Goal: Task Accomplishment & Management: Complete application form

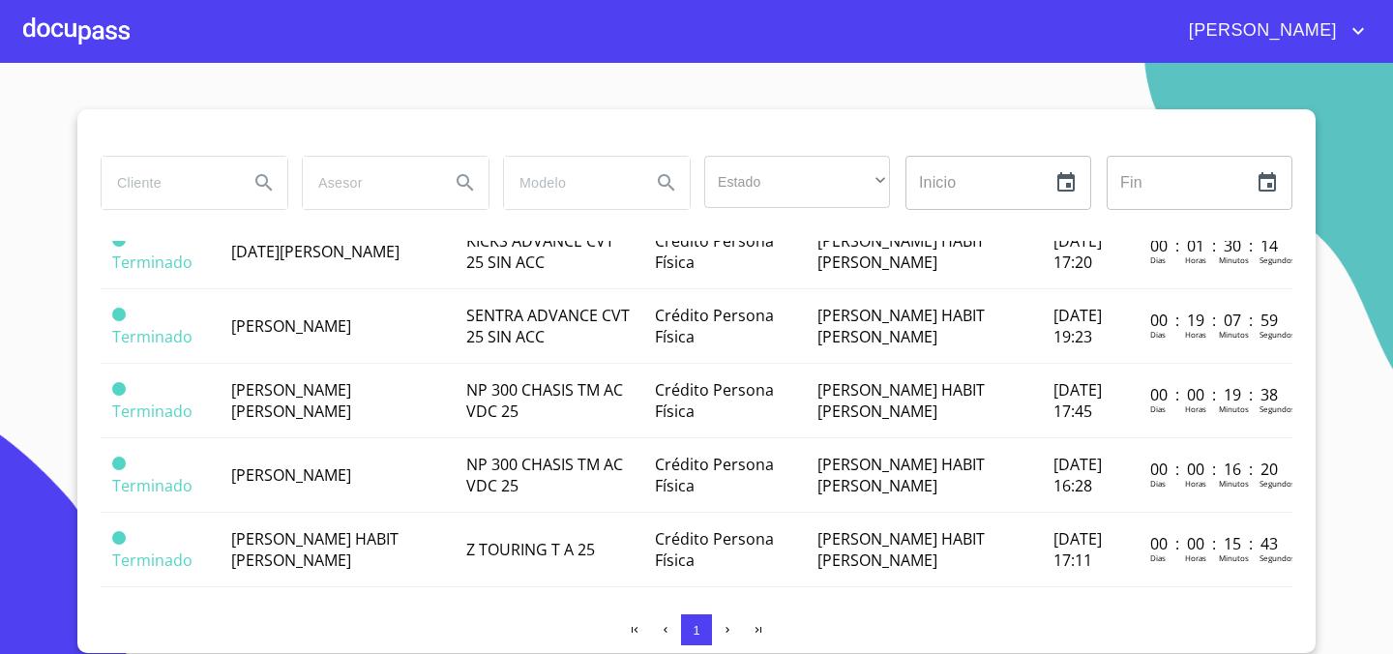
scroll to position [321, 0]
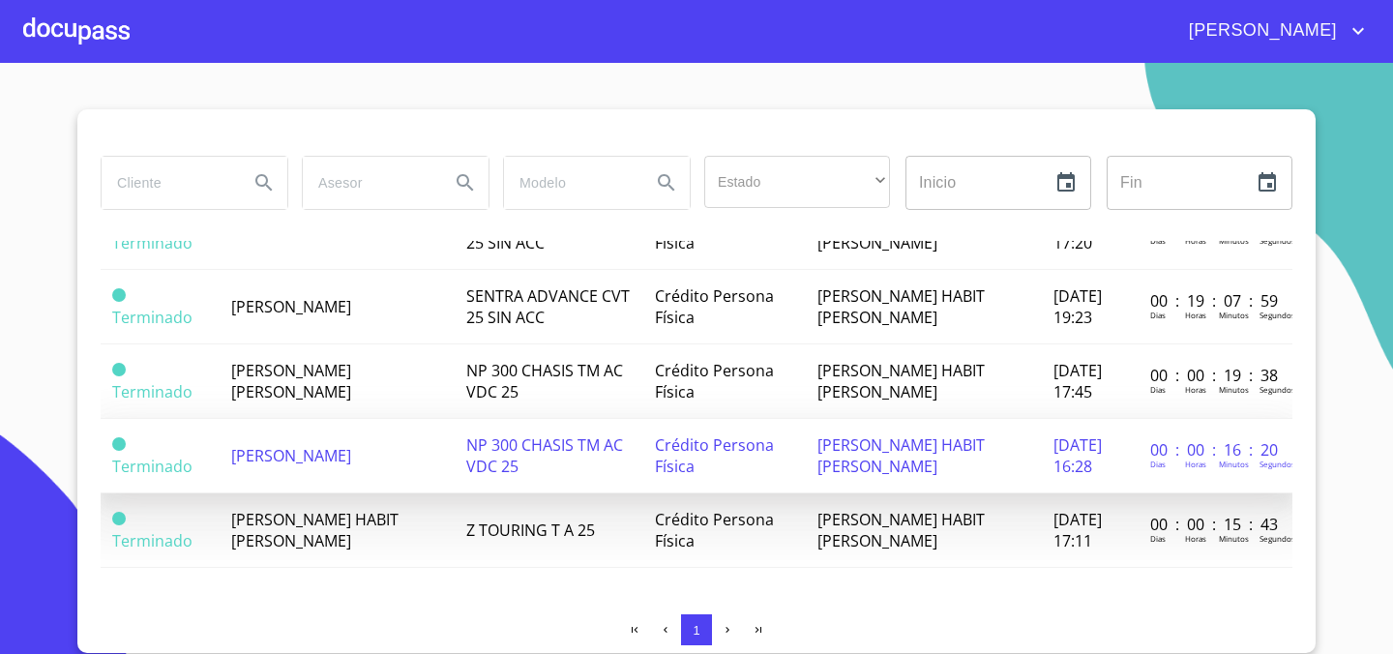
click at [351, 452] on span "[PERSON_NAME]" at bounding box center [291, 455] width 120 height 21
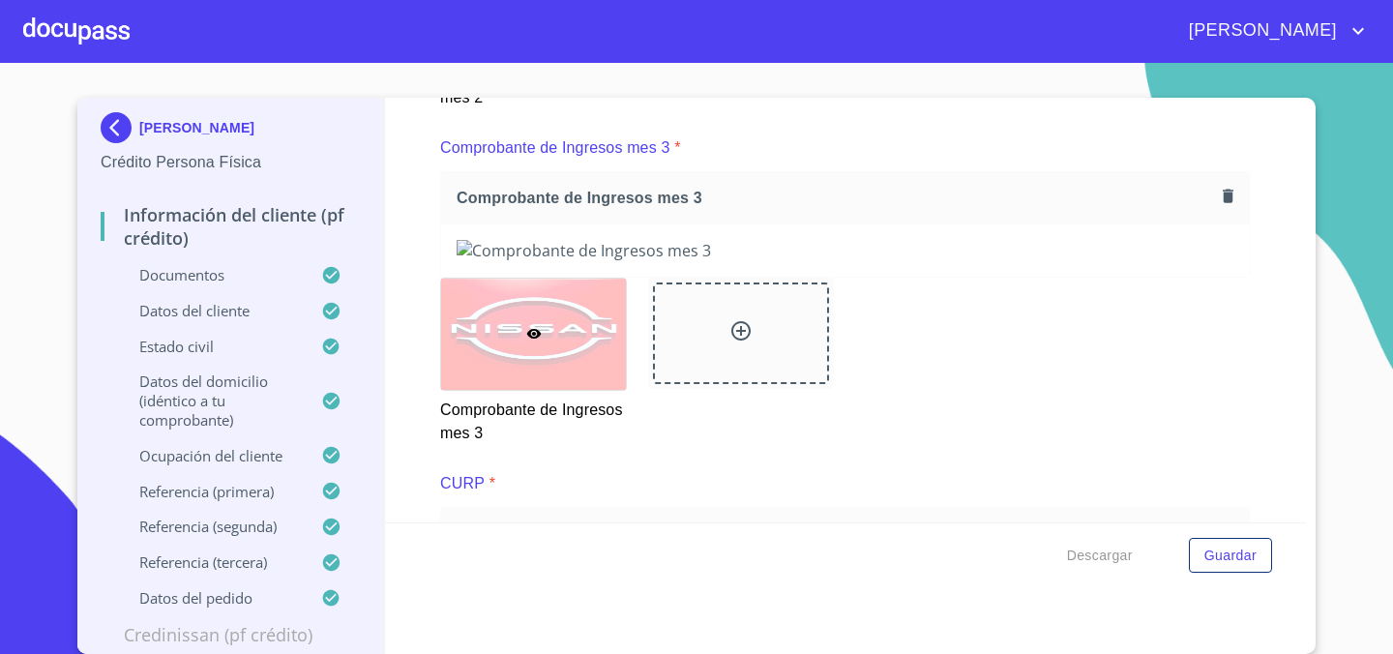
scroll to position [3638, 0]
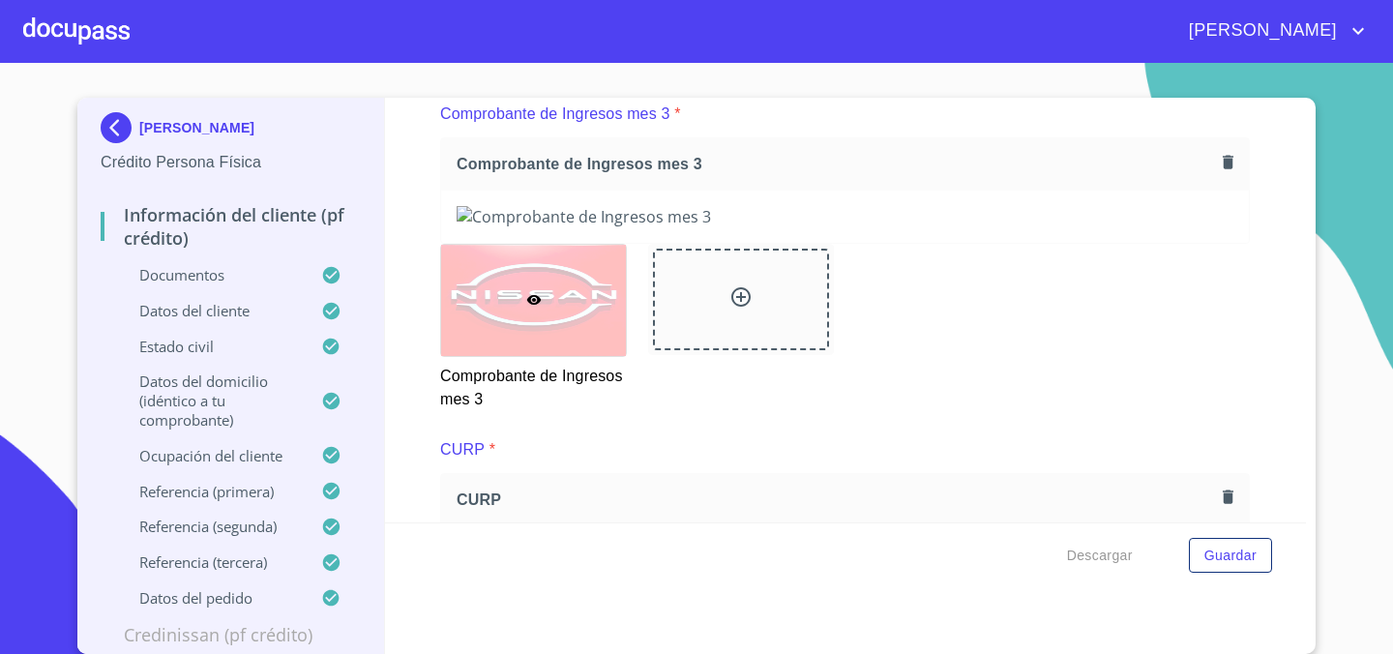
click at [1226, 163] on icon "button" at bounding box center [1228, 162] width 11 height 14
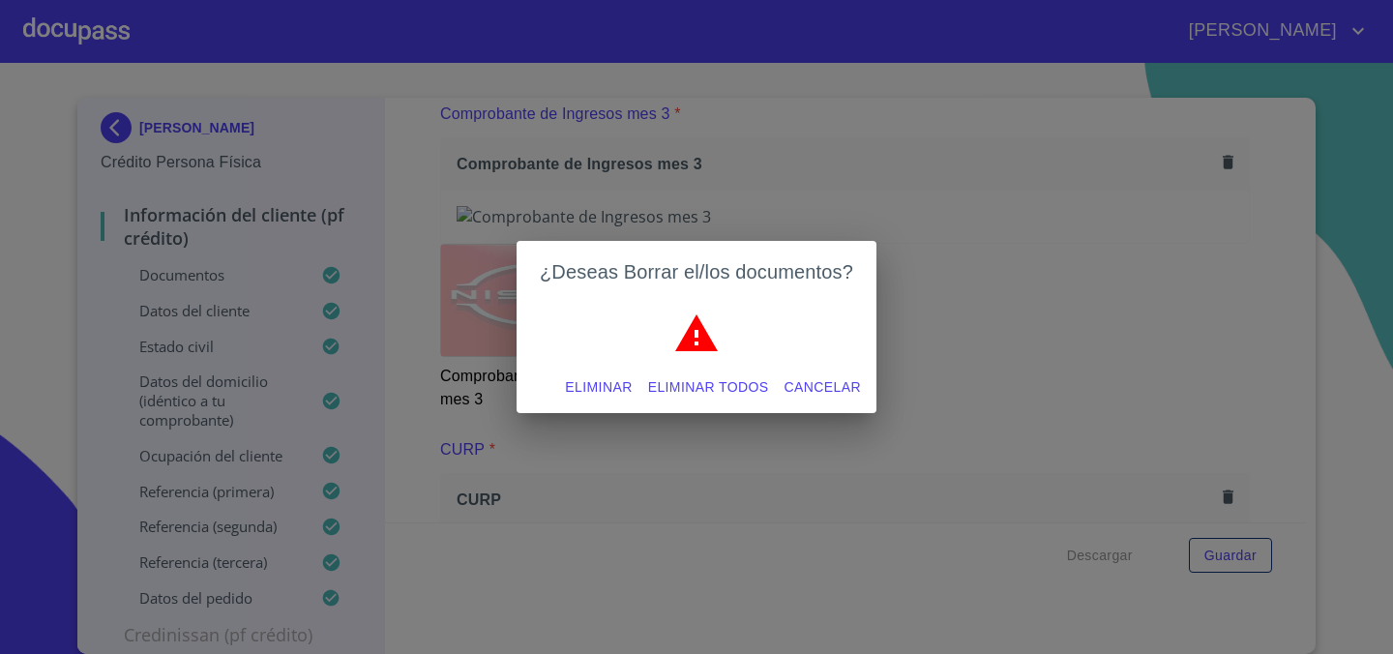
click at [620, 394] on span "Eliminar" at bounding box center [598, 387] width 67 height 24
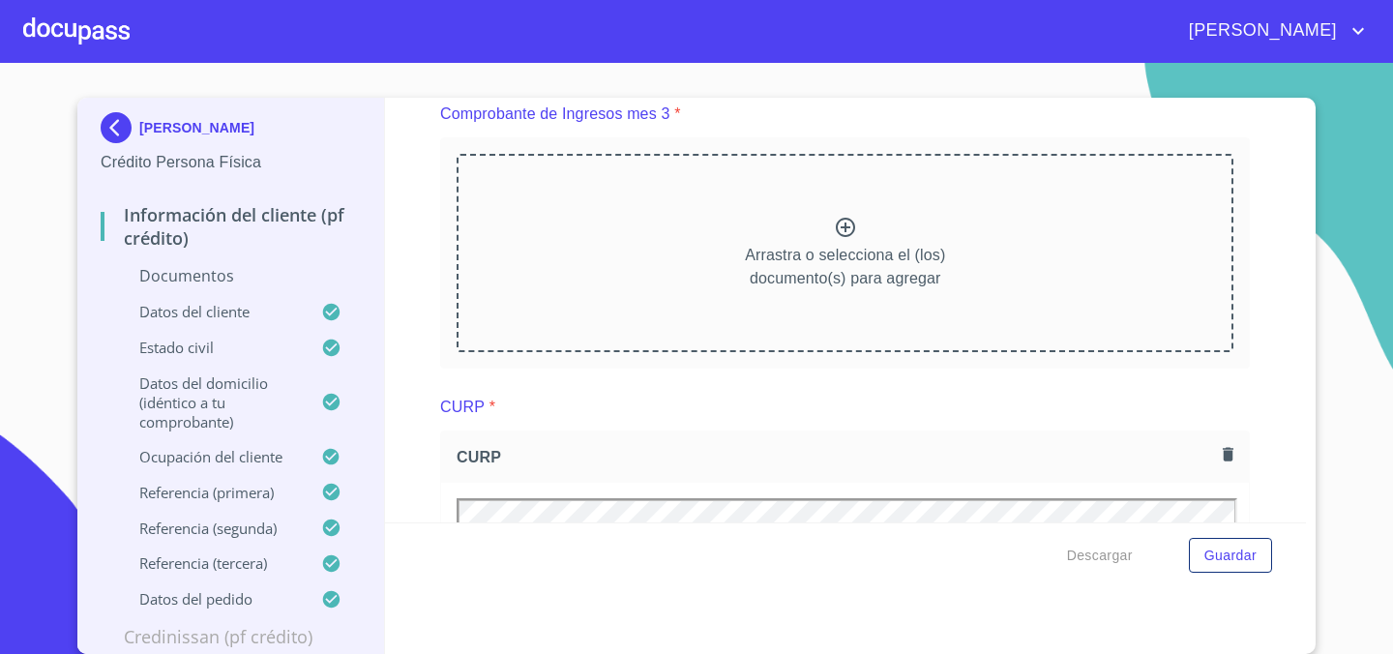
click at [843, 230] on icon at bounding box center [845, 227] width 23 height 23
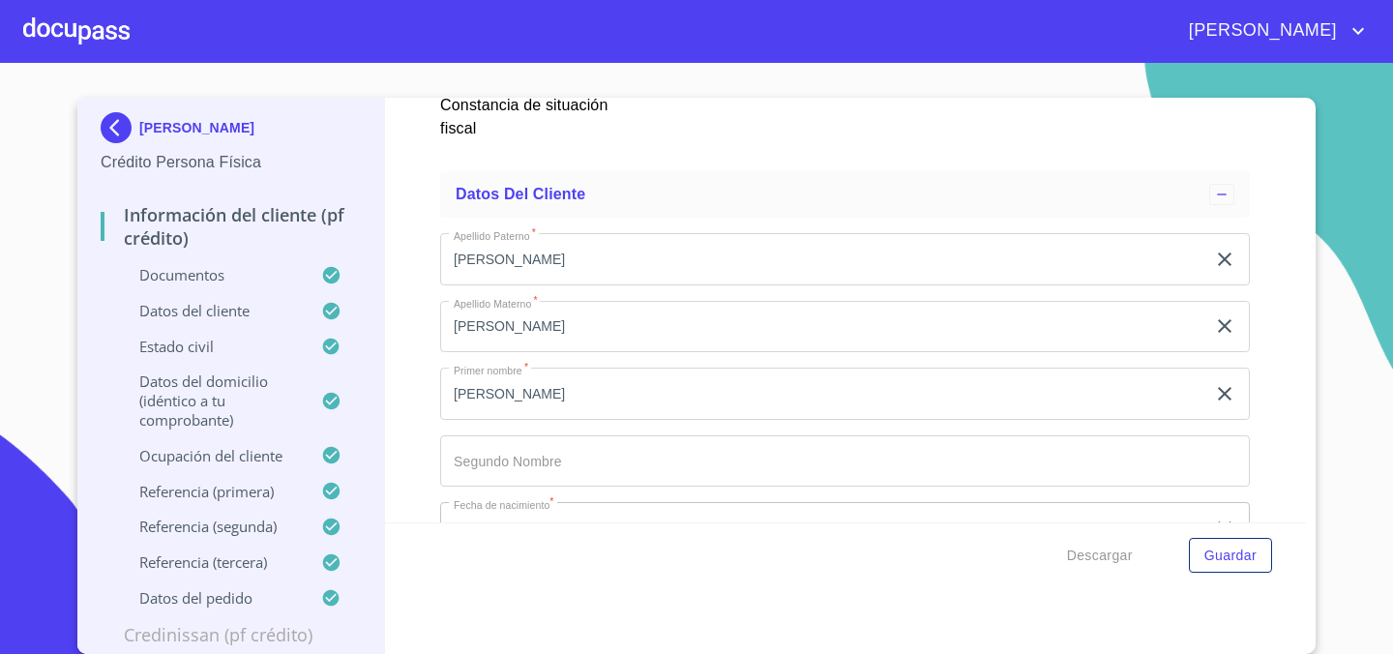
scroll to position [6058, 0]
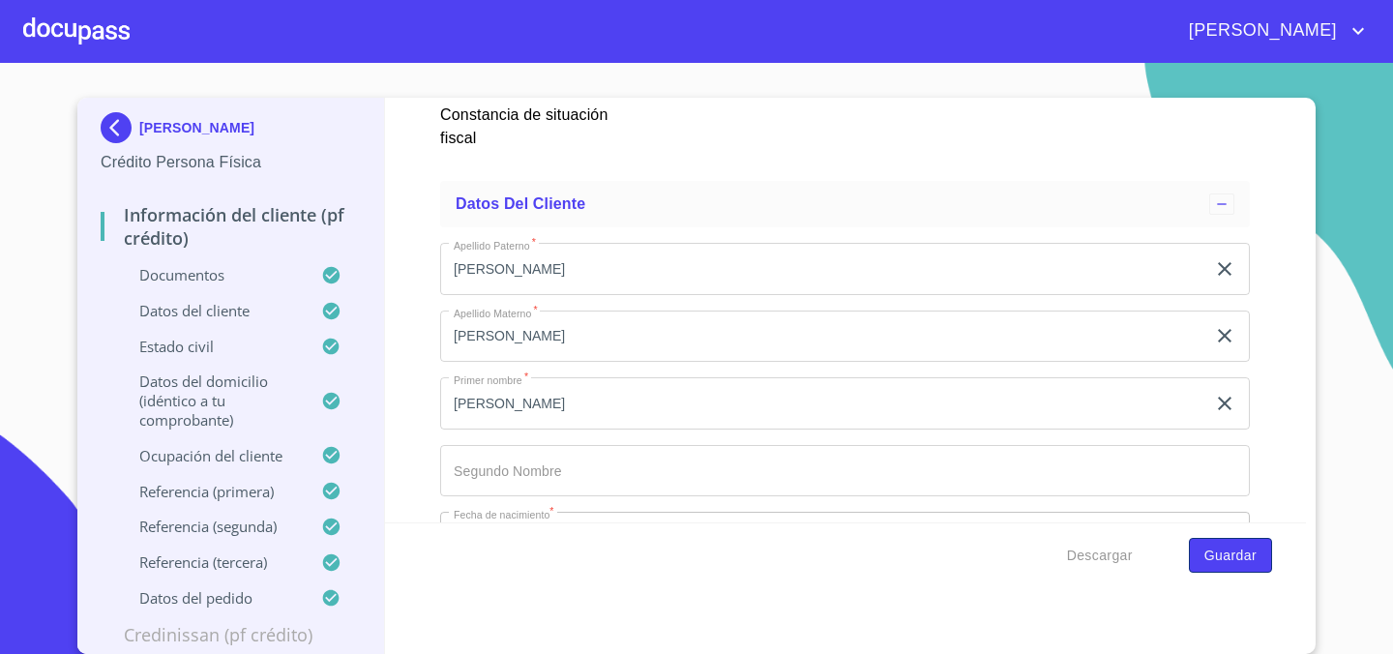
click at [1223, 550] on span "Guardar" at bounding box center [1230, 556] width 52 height 24
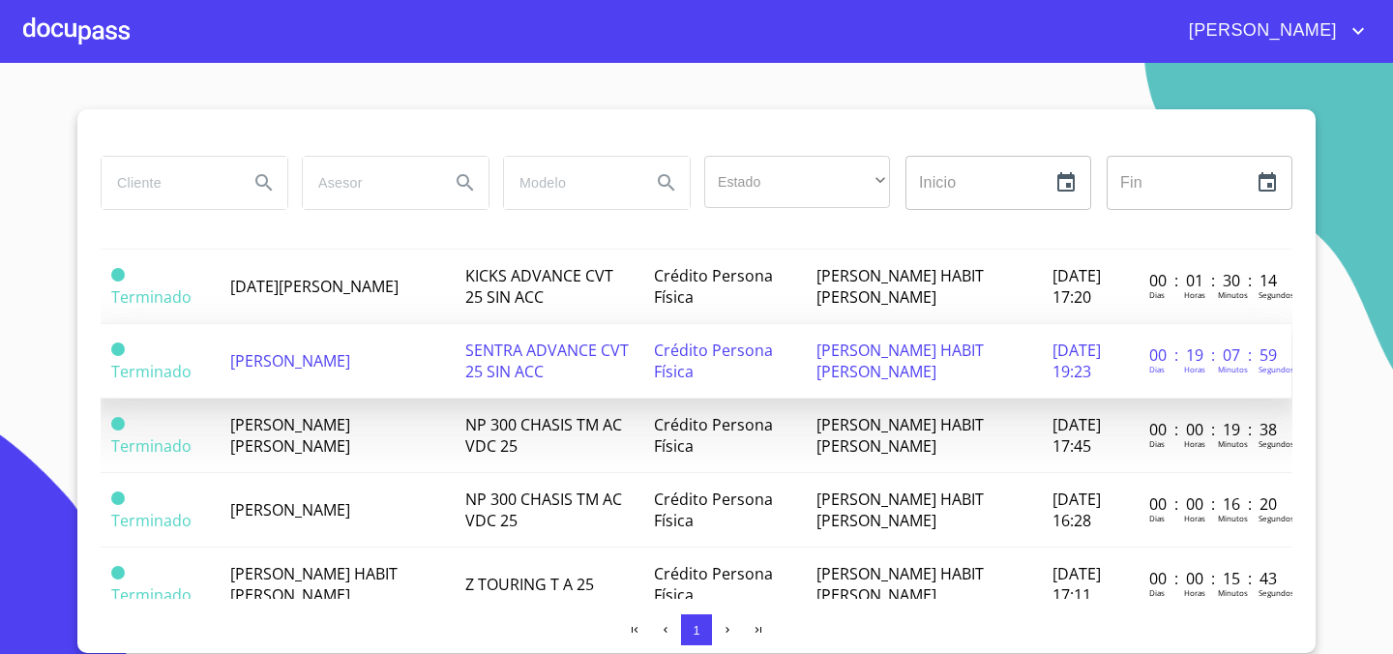
scroll to position [267, 2]
